Goal: Information Seeking & Learning: Learn about a topic

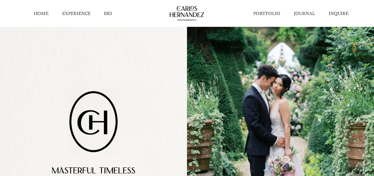
click at [42, 12] on link "HOME" at bounding box center [41, 14] width 15 height 6
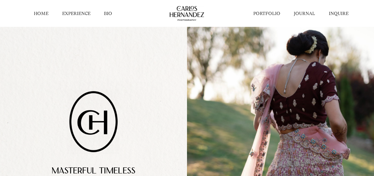
click at [78, 12] on link "EXPERIENCE" at bounding box center [76, 14] width 28 height 6
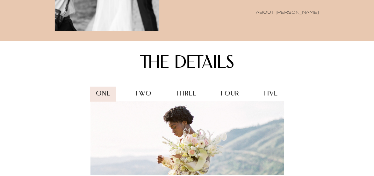
scroll to position [637, 0]
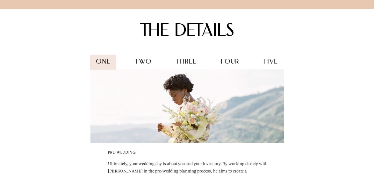
drag, startPoint x: 143, startPoint y: 70, endPoint x: 149, endPoint y: 70, distance: 5.7
click at [144, 65] on span "two" at bounding box center [143, 62] width 17 height 6
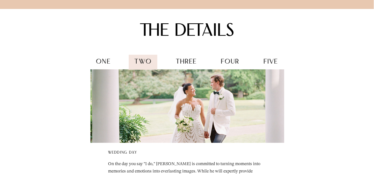
click at [191, 64] on div "three" at bounding box center [186, 61] width 32 height 15
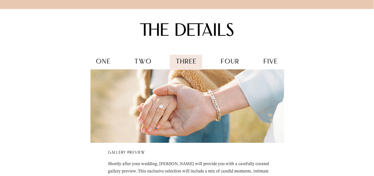
click at [236, 65] on span "four" at bounding box center [230, 62] width 18 height 6
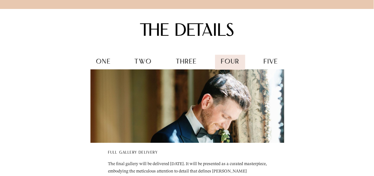
click at [271, 66] on div "five" at bounding box center [271, 61] width 26 height 15
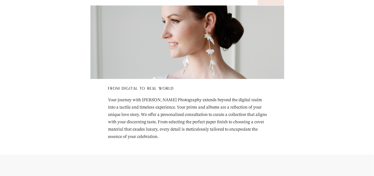
scroll to position [605, 0]
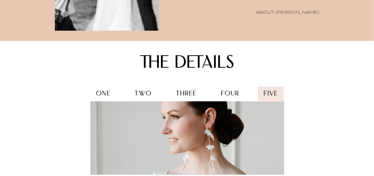
drag, startPoint x: 104, startPoint y: 98, endPoint x: 110, endPoint y: 98, distance: 5.4
click at [107, 98] on div "one" at bounding box center [103, 93] width 26 height 15
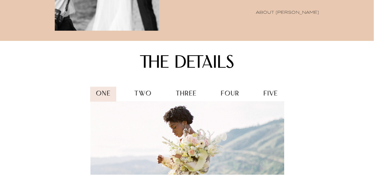
click at [151, 97] on div "two" at bounding box center [143, 93] width 29 height 15
drag, startPoint x: 151, startPoint y: 99, endPoint x: 159, endPoint y: 101, distance: 7.9
click at [152, 97] on span "two" at bounding box center [143, 93] width 17 height 6
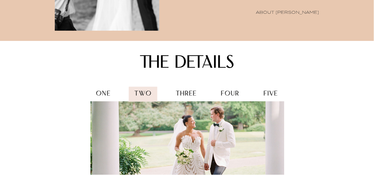
scroll to position [669, 0]
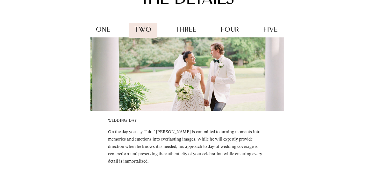
click at [188, 33] on span "three" at bounding box center [186, 30] width 21 height 6
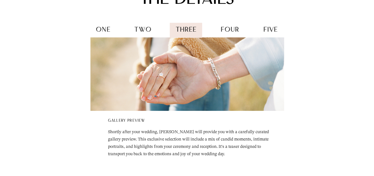
click at [238, 33] on span "four" at bounding box center [230, 30] width 18 height 6
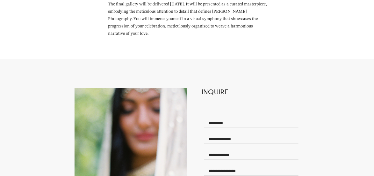
scroll to position [860, 0]
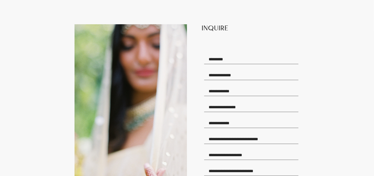
click at [213, 66] on div at bounding box center [251, 60] width 98 height 13
drag, startPoint x: 213, startPoint y: 70, endPoint x: 215, endPoint y: 76, distance: 6.0
click at [214, 64] on input "text" at bounding box center [251, 60] width 94 height 10
drag, startPoint x: 215, startPoint y: 85, endPoint x: 217, endPoint y: 88, distance: 3.8
click at [216, 80] on input "text" at bounding box center [251, 76] width 94 height 10
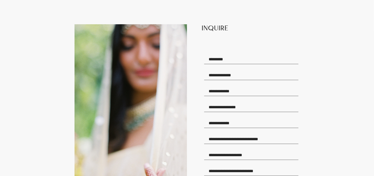
click at [223, 96] on input "email" at bounding box center [251, 92] width 94 height 10
click at [216, 40] on h2 "INQUIRE" at bounding box center [251, 32] width 98 height 17
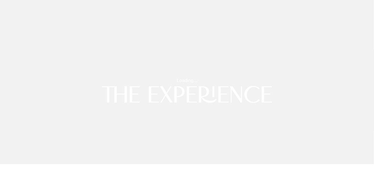
scroll to position [0, 0]
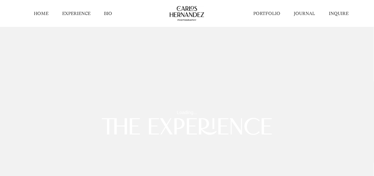
click at [261, 14] on link "PORTFOLIO" at bounding box center [266, 14] width 27 height 6
click at [265, 13] on link "PORTFOLIO" at bounding box center [266, 14] width 27 height 6
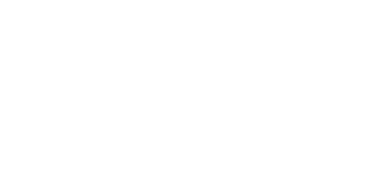
scroll to position [1242, 0]
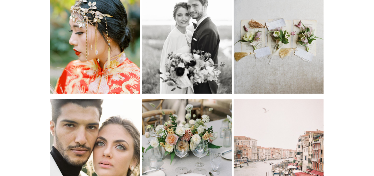
drag, startPoint x: 197, startPoint y: 142, endPoint x: 201, endPoint y: 140, distance: 4.0
click at [198, 142] on img at bounding box center [187, 158] width 90 height 120
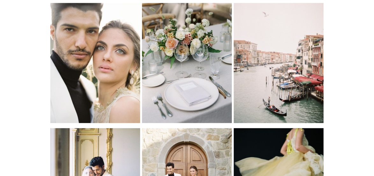
scroll to position [1370, 0]
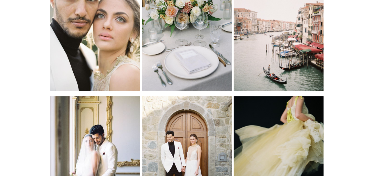
click at [193, 106] on img at bounding box center [187, 156] width 90 height 121
click at [200, 147] on img at bounding box center [187, 156] width 90 height 121
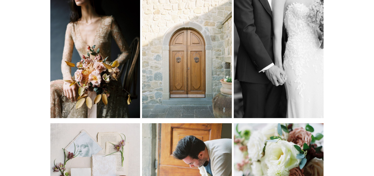
scroll to position [1912, 0]
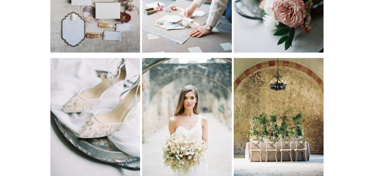
click at [195, 120] on img at bounding box center [187, 118] width 90 height 121
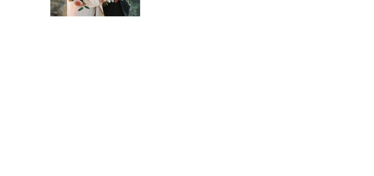
scroll to position [2485, 0]
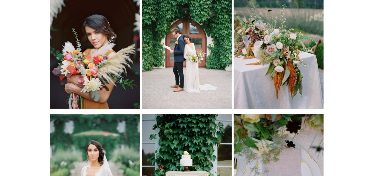
click at [191, 114] on img at bounding box center [187, 174] width 90 height 121
click at [195, 127] on img at bounding box center [187, 174] width 90 height 121
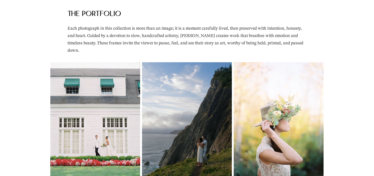
scroll to position [0, 0]
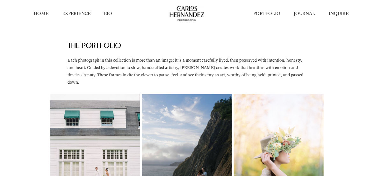
click at [301, 13] on link "JOURNAL" at bounding box center [304, 14] width 21 height 6
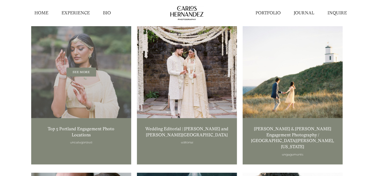
click at [89, 83] on span "SEE MORE" at bounding box center [81, 72] width 100 height 92
click at [93, 96] on span "SEE MORE" at bounding box center [81, 72] width 100 height 92
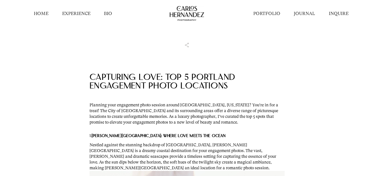
click at [112, 18] on li "BIO" at bounding box center [108, 13] width 22 height 12
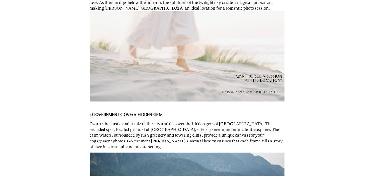
scroll to position [350, 0]
